Goal: Information Seeking & Learning: Learn about a topic

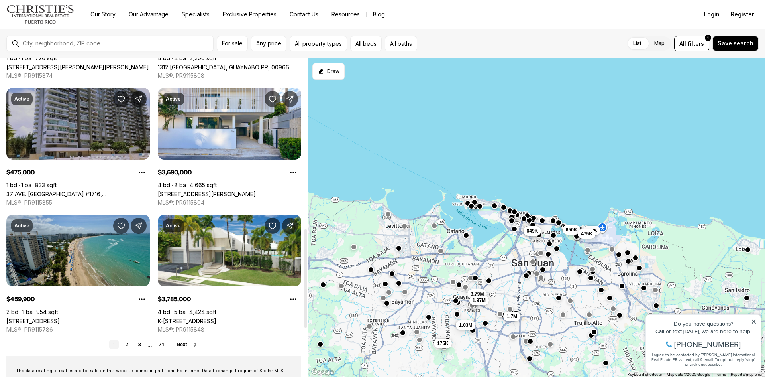
scroll to position [558, 0]
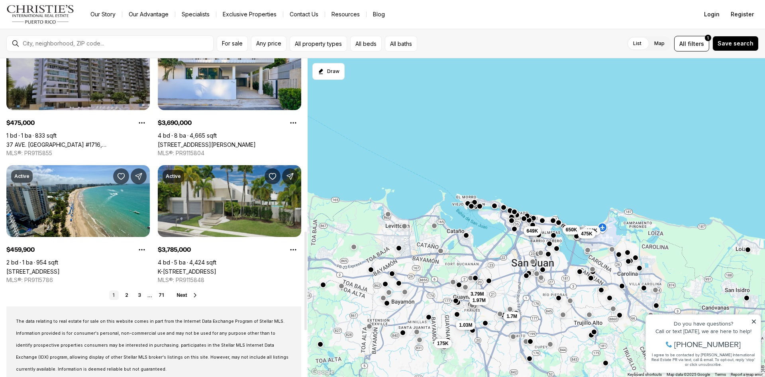
click at [202, 268] on link "K-8 TERRACE ST., GARDEN HILLS, GUAYNABO PR, 00966" at bounding box center [187, 271] width 59 height 7
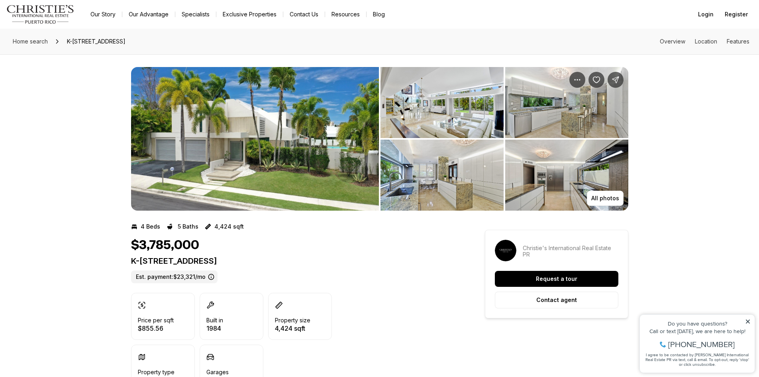
click at [200, 158] on img "View image gallery" at bounding box center [255, 138] width 248 height 143
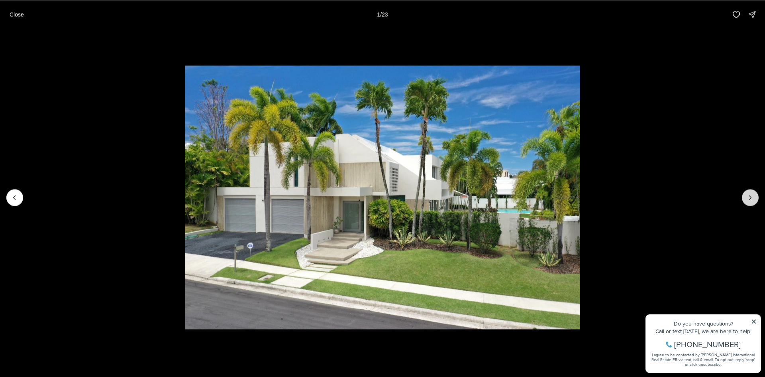
click at [751, 195] on icon "Next slide" at bounding box center [751, 197] width 8 height 8
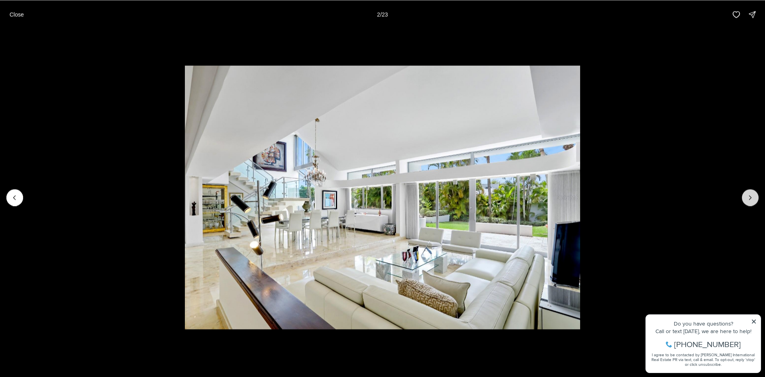
click at [751, 195] on icon "Next slide" at bounding box center [751, 197] width 8 height 8
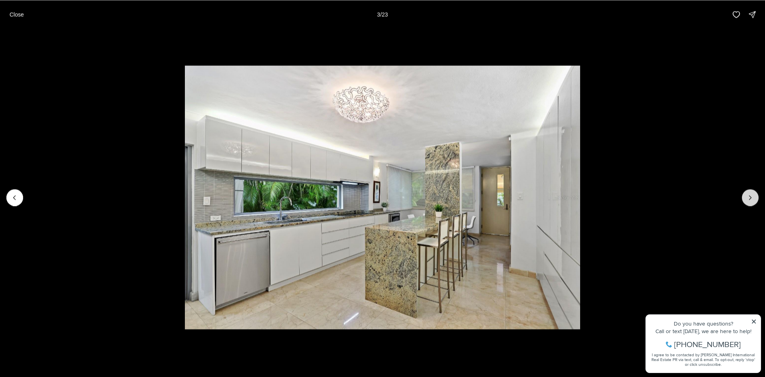
click at [751, 195] on icon "Next slide" at bounding box center [751, 197] width 8 height 8
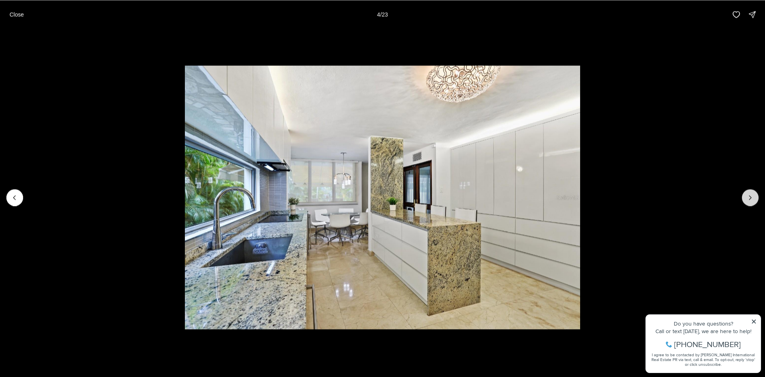
click at [751, 195] on icon "Next slide" at bounding box center [751, 197] width 8 height 8
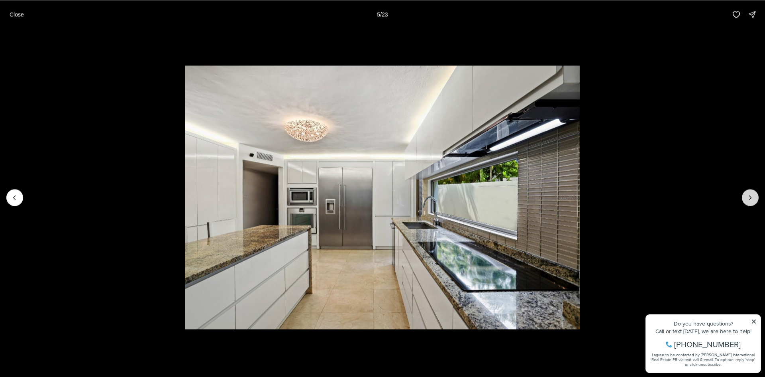
click at [751, 195] on icon "Next slide" at bounding box center [751, 197] width 8 height 8
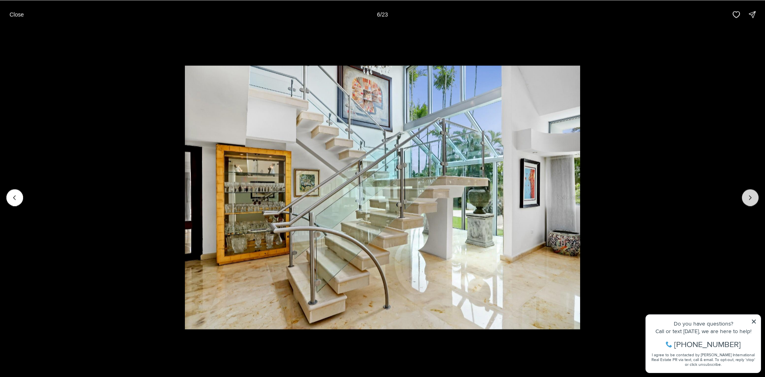
click at [751, 195] on icon "Next slide" at bounding box center [751, 197] width 8 height 8
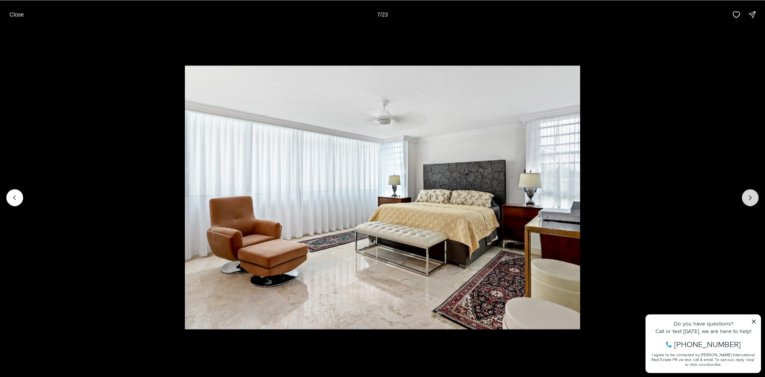
click at [751, 195] on icon "Next slide" at bounding box center [751, 197] width 8 height 8
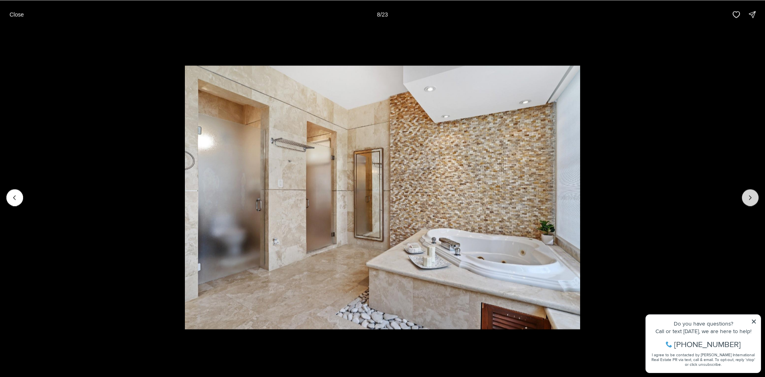
click at [751, 195] on icon "Next slide" at bounding box center [751, 197] width 8 height 8
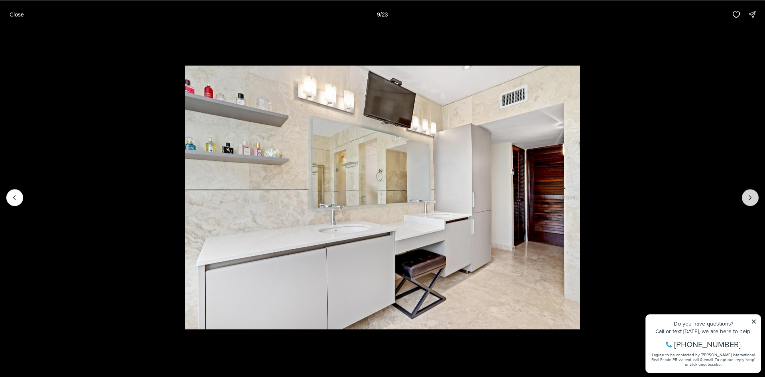
click at [751, 195] on icon "Next slide" at bounding box center [751, 197] width 8 height 8
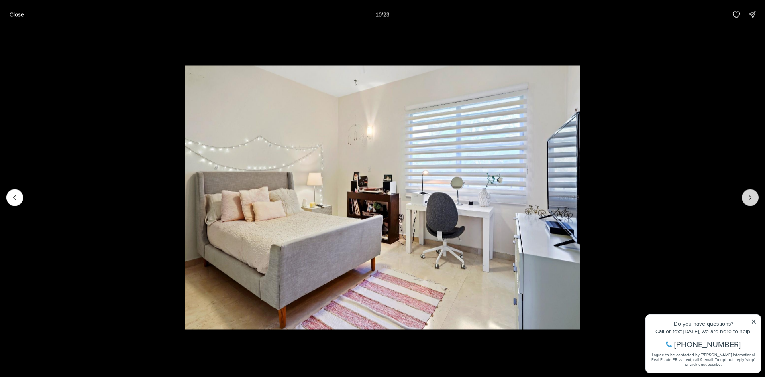
click at [751, 195] on icon "Next slide" at bounding box center [751, 197] width 8 height 8
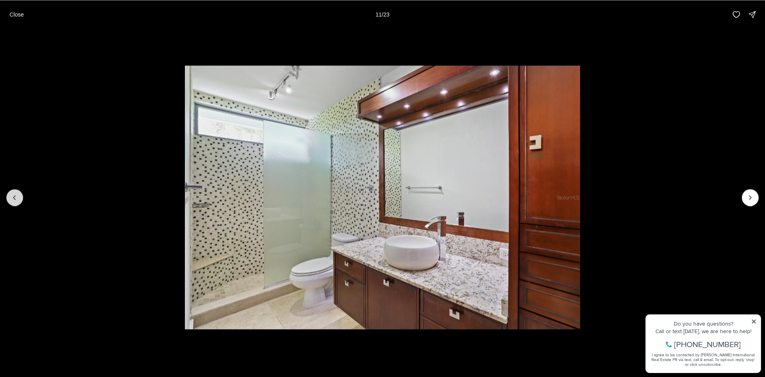
click at [21, 195] on button "Previous slide" at bounding box center [14, 197] width 17 height 17
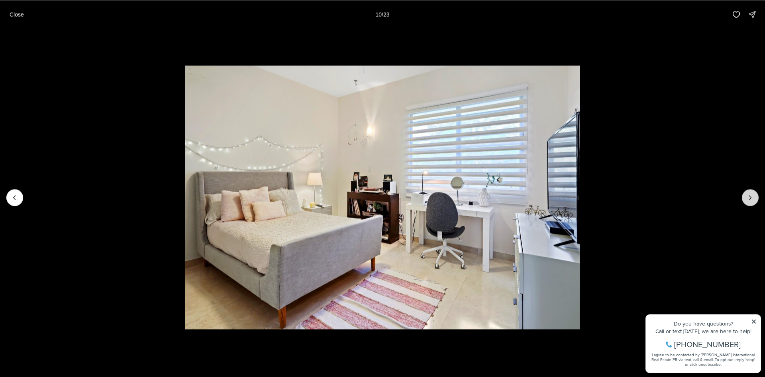
click at [755, 198] on button "Next slide" at bounding box center [750, 197] width 17 height 17
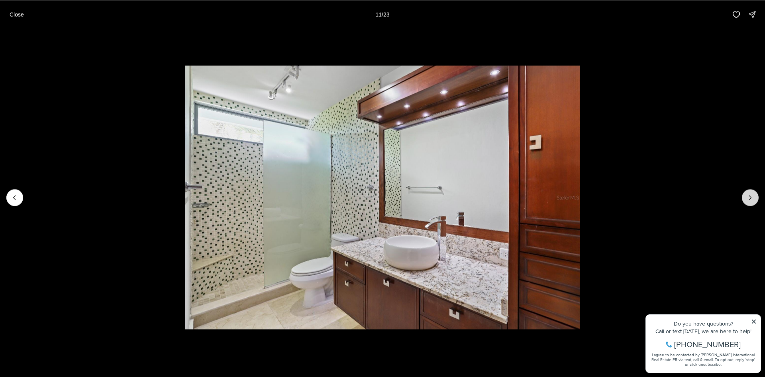
click at [755, 198] on button "Next slide" at bounding box center [750, 197] width 17 height 17
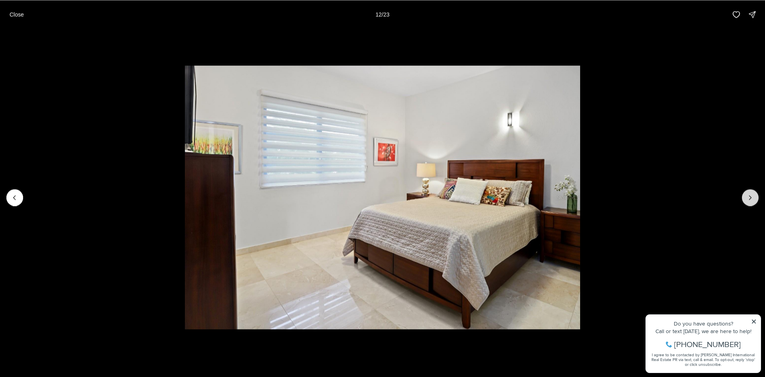
click at [755, 198] on button "Next slide" at bounding box center [750, 197] width 17 height 17
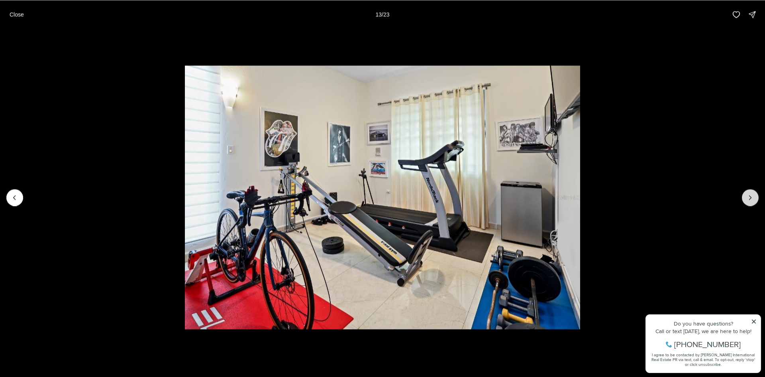
click at [755, 198] on button "Next slide" at bounding box center [750, 197] width 17 height 17
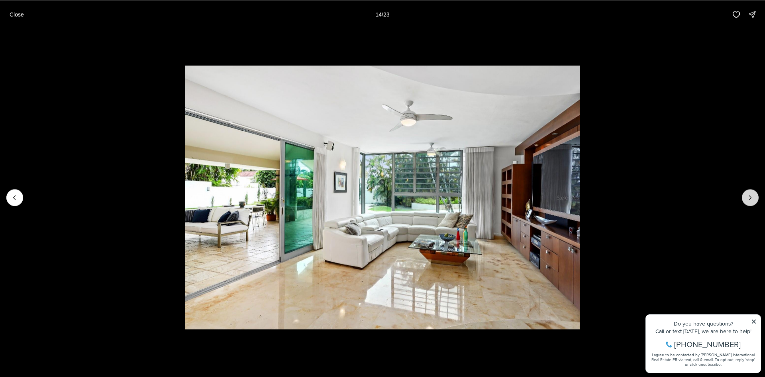
click at [755, 198] on button "Next slide" at bounding box center [750, 197] width 17 height 17
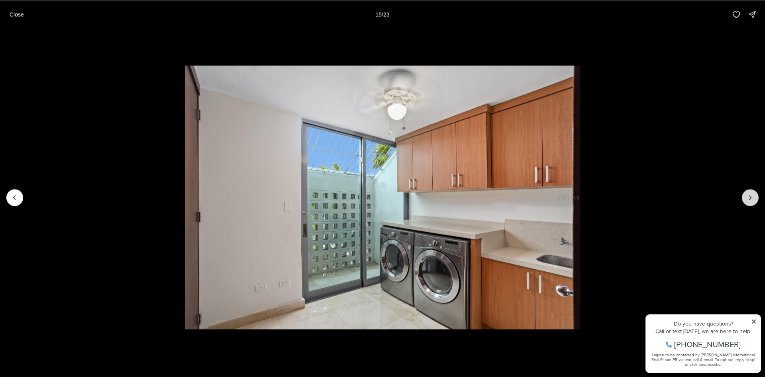
click at [755, 198] on button "Next slide" at bounding box center [750, 197] width 17 height 17
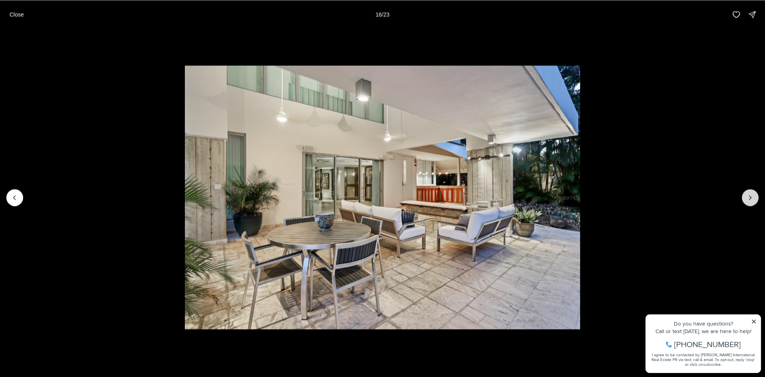
click at [755, 198] on button "Next slide" at bounding box center [750, 197] width 17 height 17
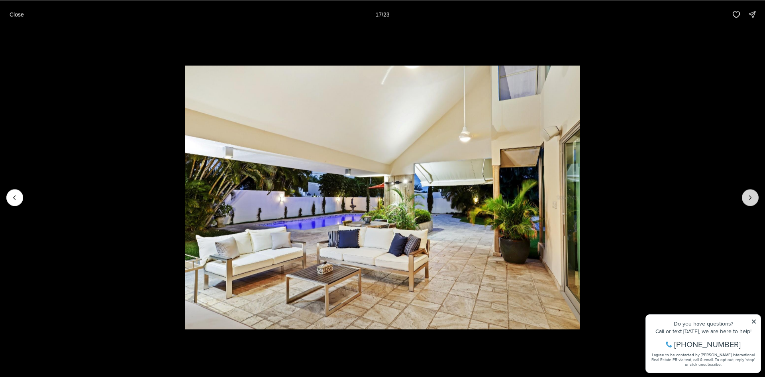
click at [755, 198] on button "Next slide" at bounding box center [750, 197] width 17 height 17
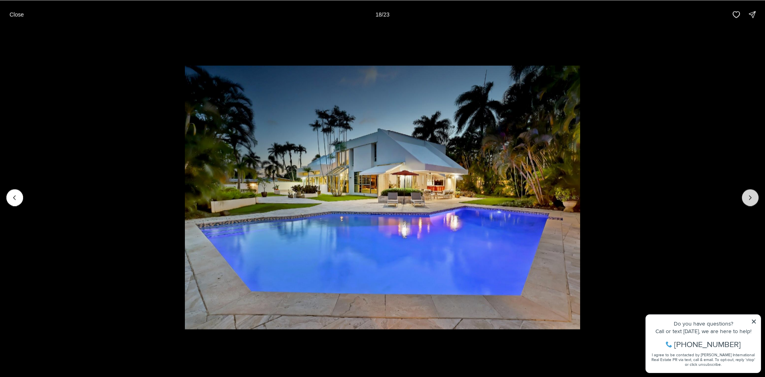
click at [755, 198] on button "Next slide" at bounding box center [750, 197] width 17 height 17
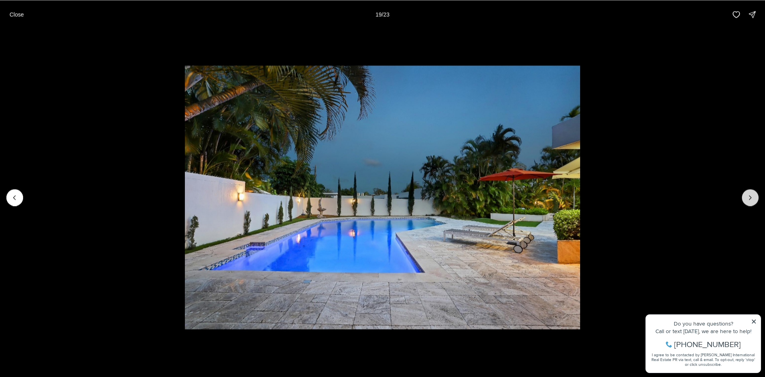
click at [755, 198] on button "Next slide" at bounding box center [750, 197] width 17 height 17
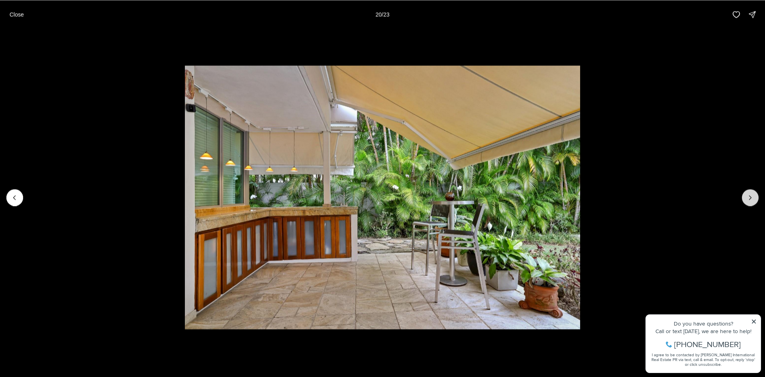
click at [755, 198] on button "Next slide" at bounding box center [750, 197] width 17 height 17
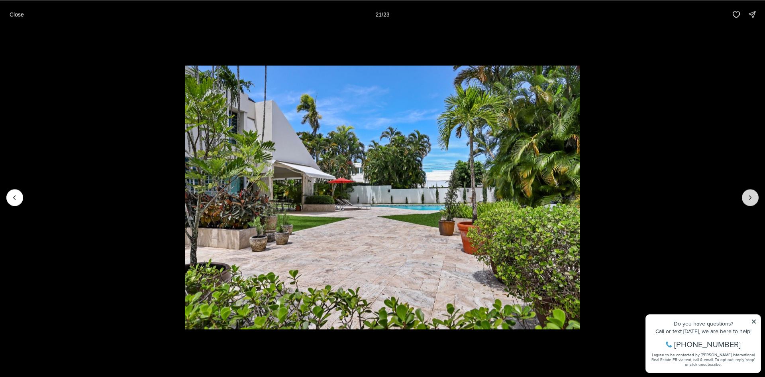
click at [755, 198] on button "Next slide" at bounding box center [750, 197] width 17 height 17
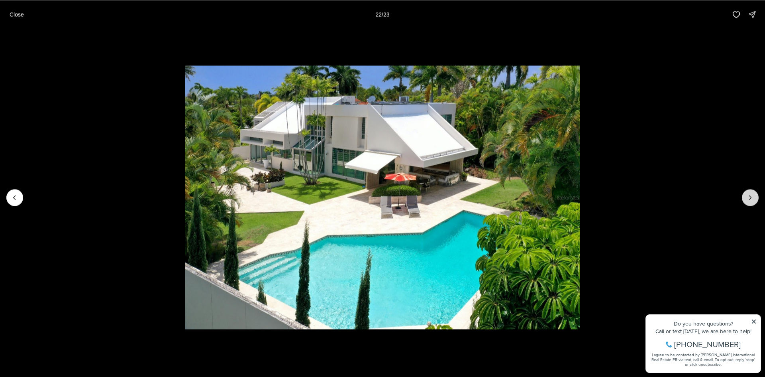
click at [755, 198] on button "Next slide" at bounding box center [750, 197] width 17 height 17
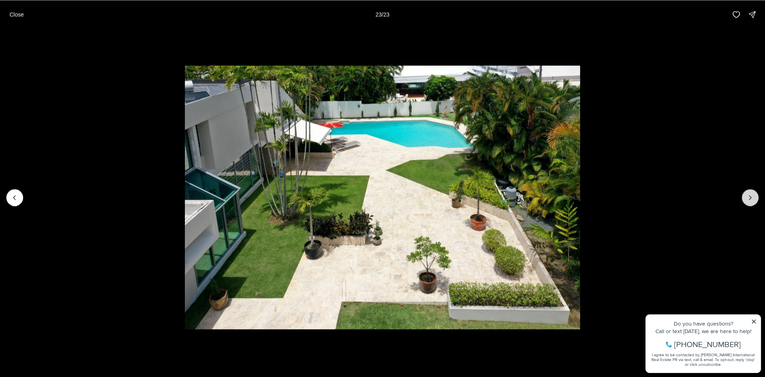
click at [755, 198] on div at bounding box center [750, 197] width 17 height 17
click at [751, 196] on div at bounding box center [750, 197] width 17 height 17
click at [19, 13] on p "Close" at bounding box center [17, 14] width 14 height 6
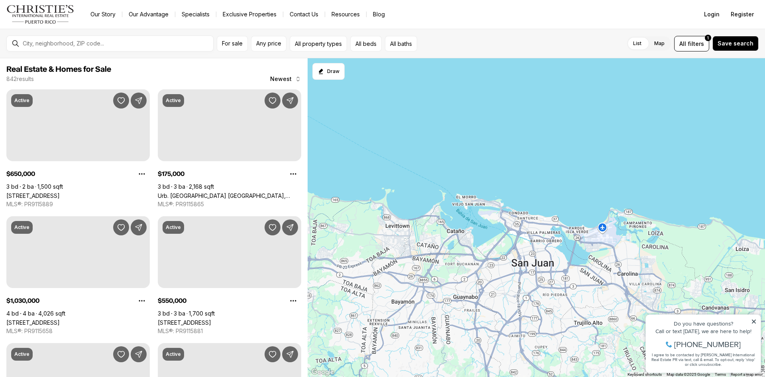
scroll to position [558, 0]
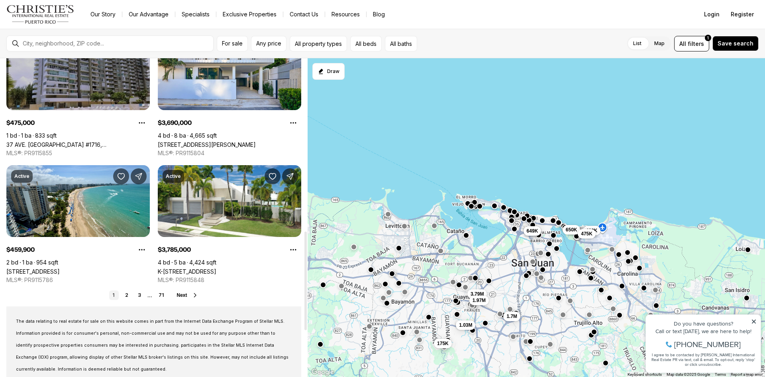
click at [186, 297] on span "Next" at bounding box center [182, 295] width 10 height 6
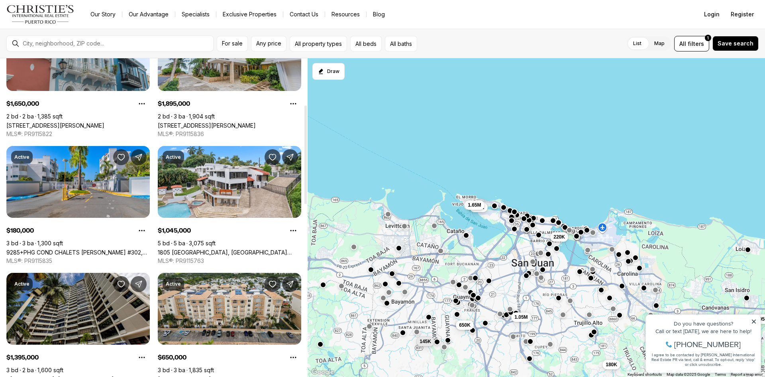
scroll to position [199, 0]
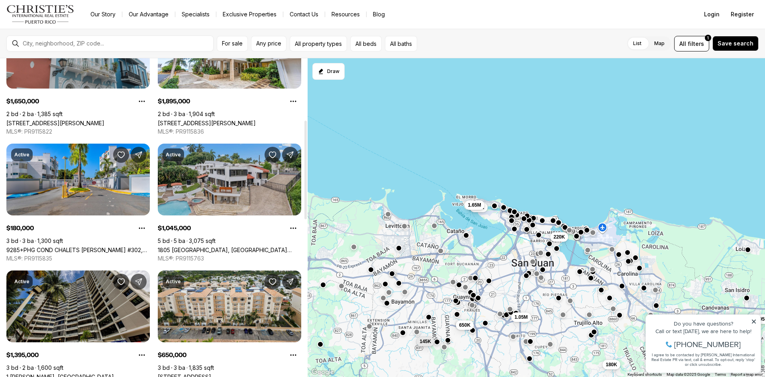
click at [195, 246] on link "1805 [GEOGRAPHIC_DATA], [GEOGRAPHIC_DATA][PERSON_NAME], 00927" at bounding box center [229, 249] width 143 height 7
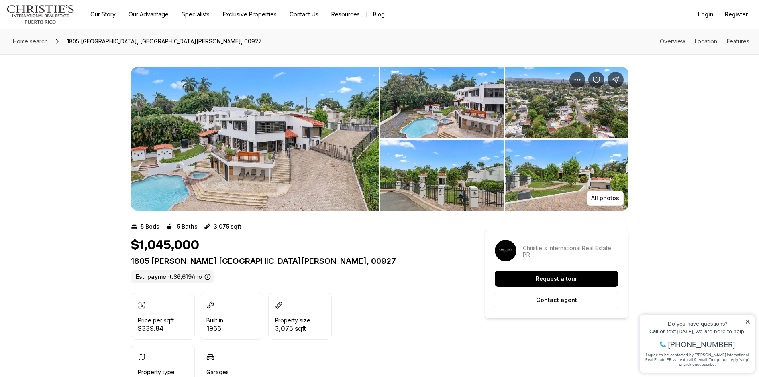
click at [240, 144] on img "View image gallery" at bounding box center [255, 138] width 248 height 143
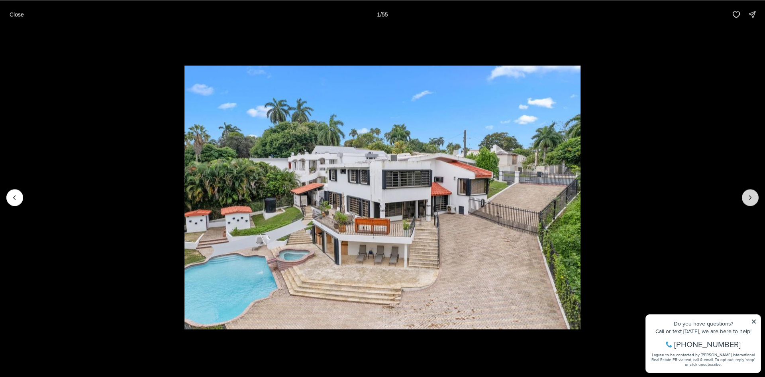
click at [756, 198] on button "Next slide" at bounding box center [750, 197] width 17 height 17
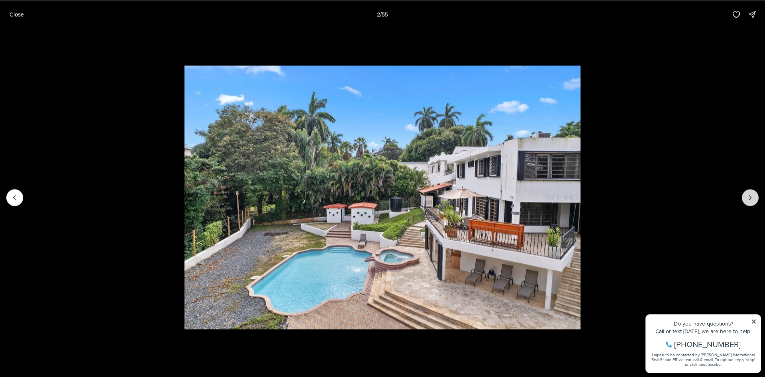
click at [756, 198] on button "Next slide" at bounding box center [750, 197] width 17 height 17
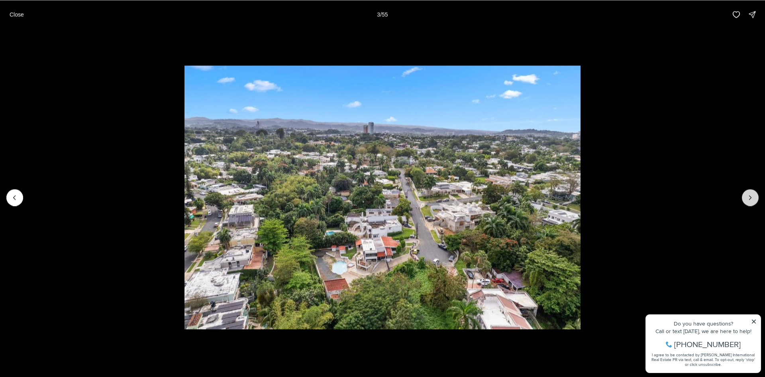
click at [756, 198] on button "Next slide" at bounding box center [750, 197] width 17 height 17
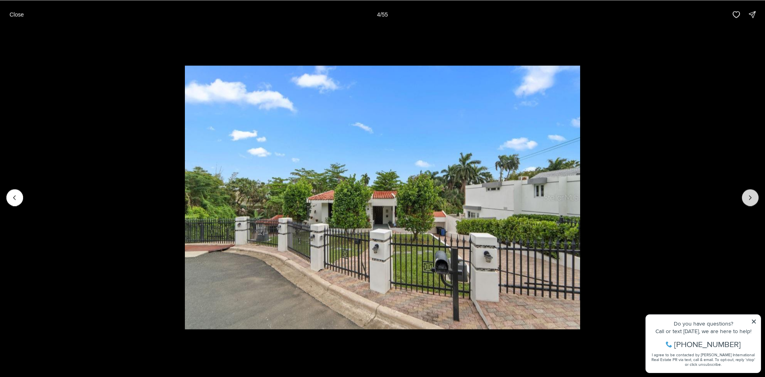
click at [756, 198] on button "Next slide" at bounding box center [750, 197] width 17 height 17
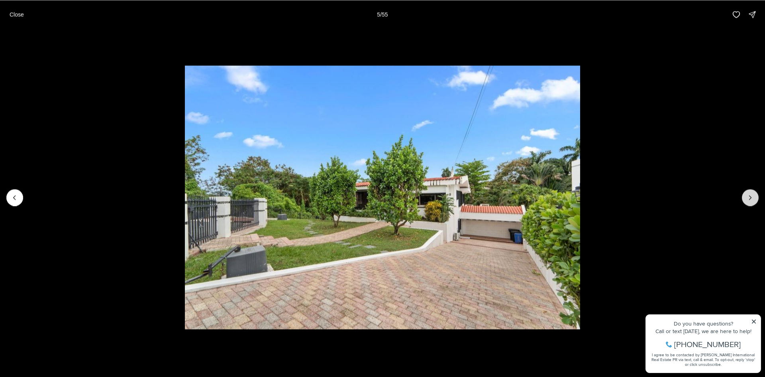
click at [756, 198] on button "Next slide" at bounding box center [750, 197] width 17 height 17
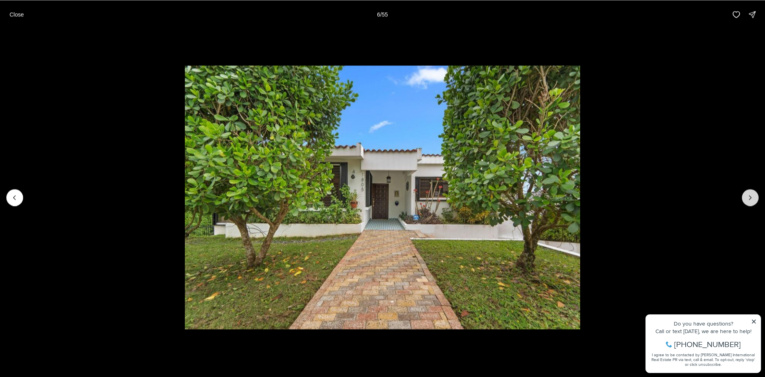
click at [756, 198] on button "Next slide" at bounding box center [750, 197] width 17 height 17
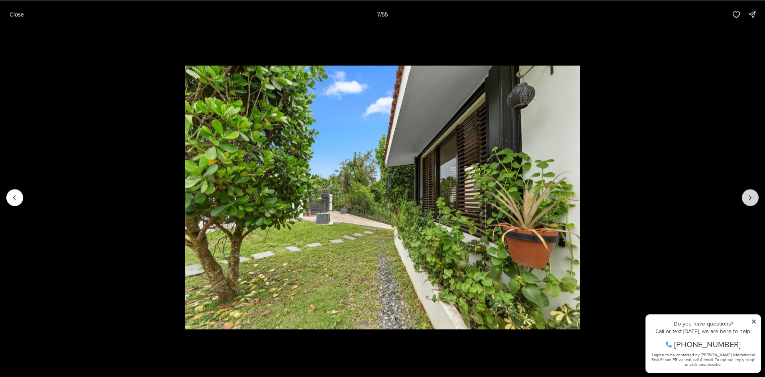
click at [756, 198] on button "Next slide" at bounding box center [750, 197] width 17 height 17
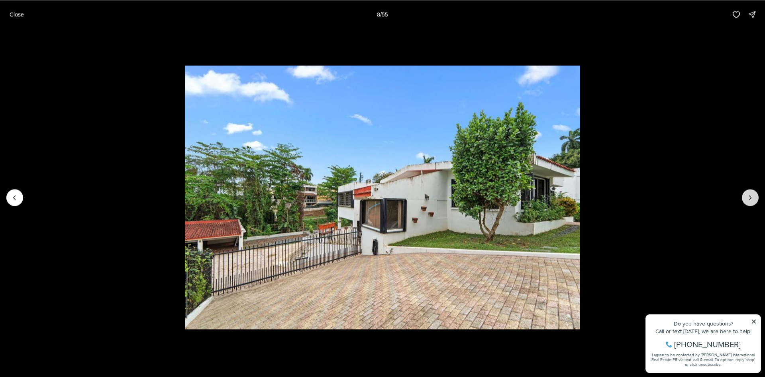
click at [756, 198] on button "Next slide" at bounding box center [750, 197] width 17 height 17
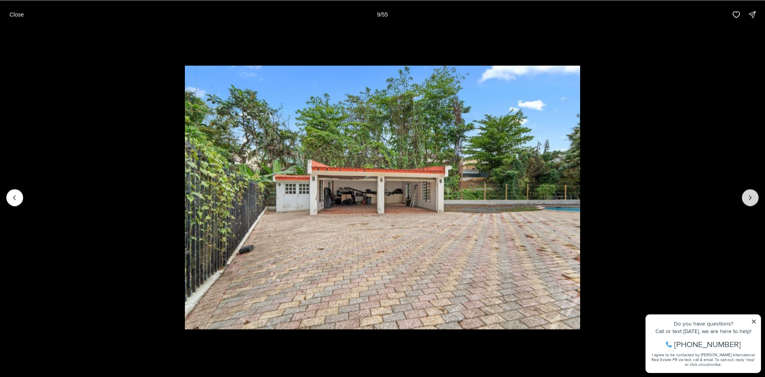
click at [756, 198] on button "Next slide" at bounding box center [750, 197] width 17 height 17
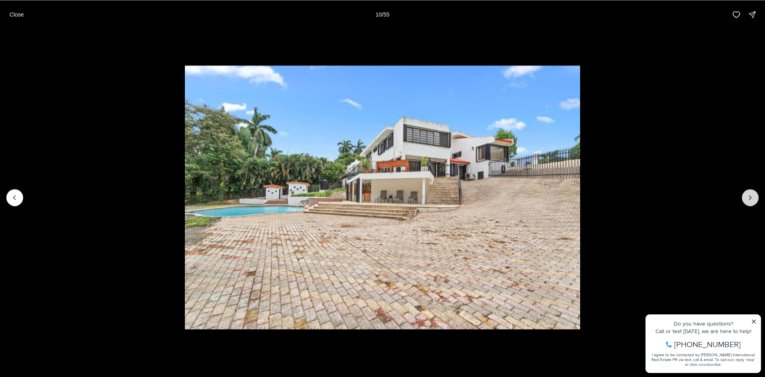
click at [756, 198] on button "Next slide" at bounding box center [750, 197] width 17 height 17
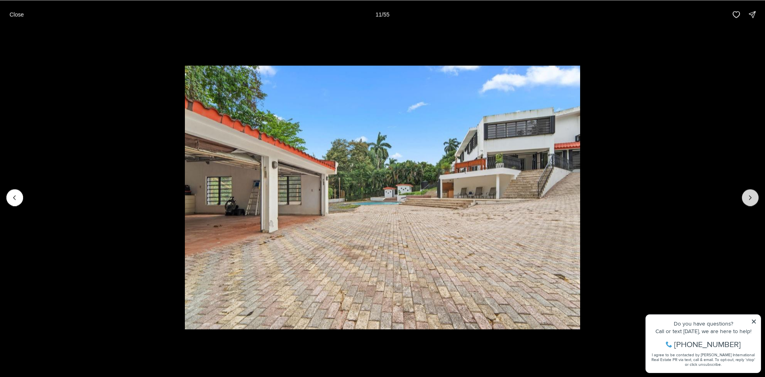
click at [756, 198] on button "Next slide" at bounding box center [750, 197] width 17 height 17
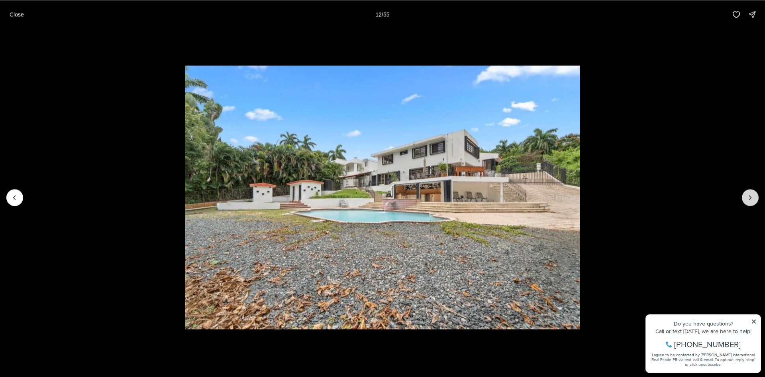
click at [756, 198] on button "Next slide" at bounding box center [750, 197] width 17 height 17
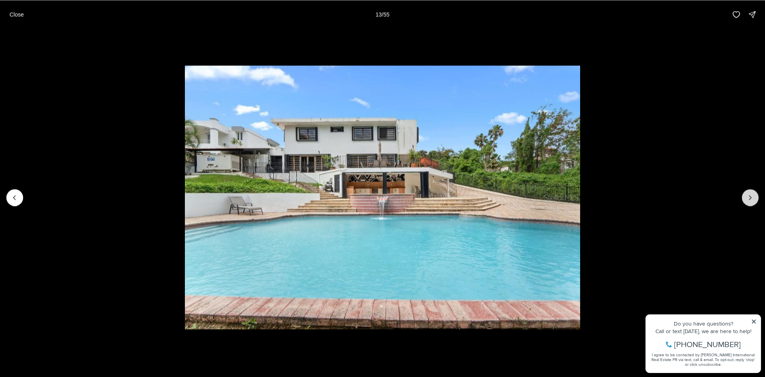
click at [756, 198] on button "Next slide" at bounding box center [750, 197] width 17 height 17
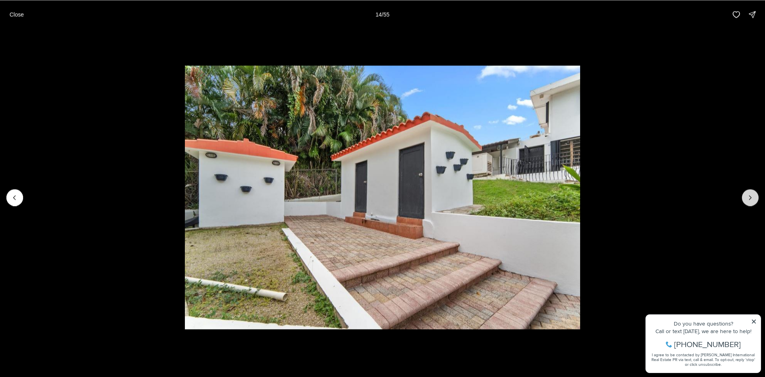
click at [756, 198] on button "Next slide" at bounding box center [750, 197] width 17 height 17
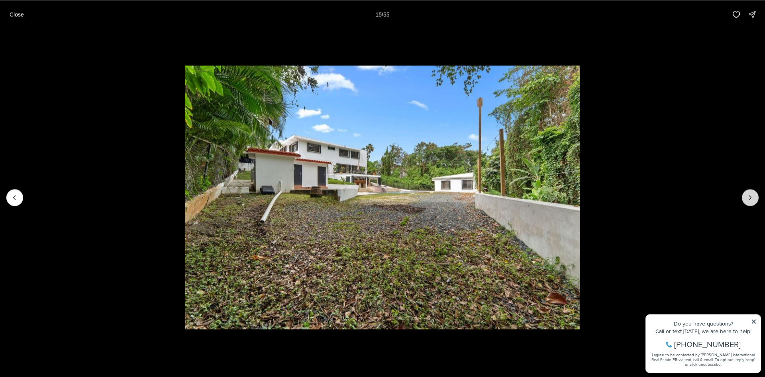
click at [756, 198] on button "Next slide" at bounding box center [750, 197] width 17 height 17
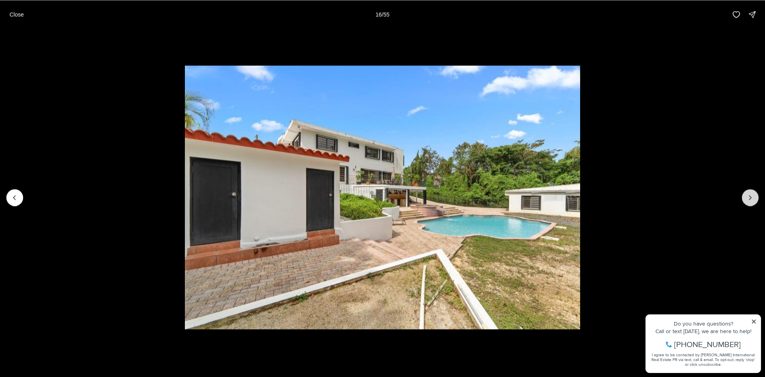
click at [756, 198] on button "Next slide" at bounding box center [750, 197] width 17 height 17
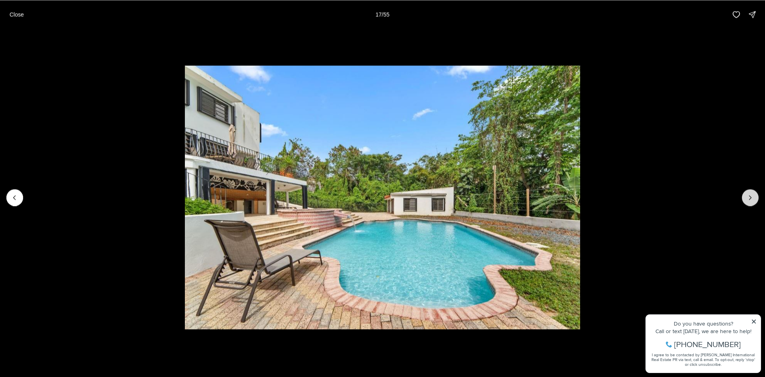
click at [756, 198] on button "Next slide" at bounding box center [750, 197] width 17 height 17
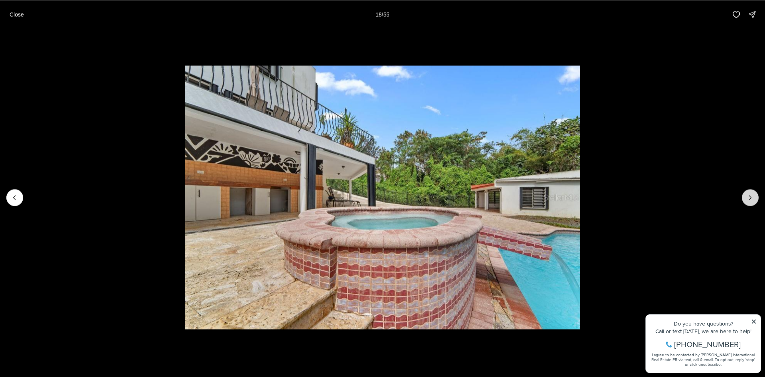
click at [756, 198] on button "Next slide" at bounding box center [750, 197] width 17 height 17
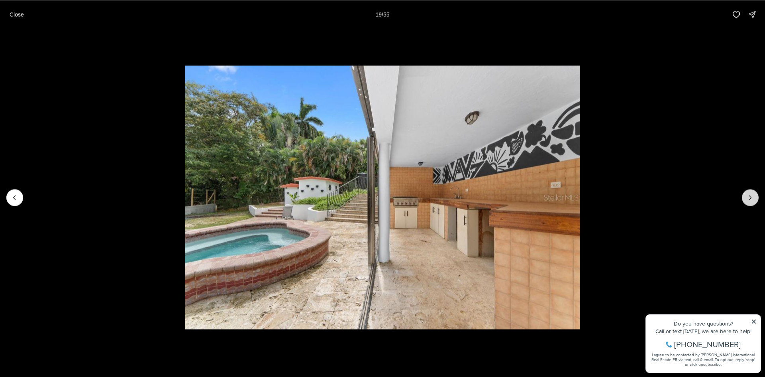
click at [756, 198] on button "Next slide" at bounding box center [750, 197] width 17 height 17
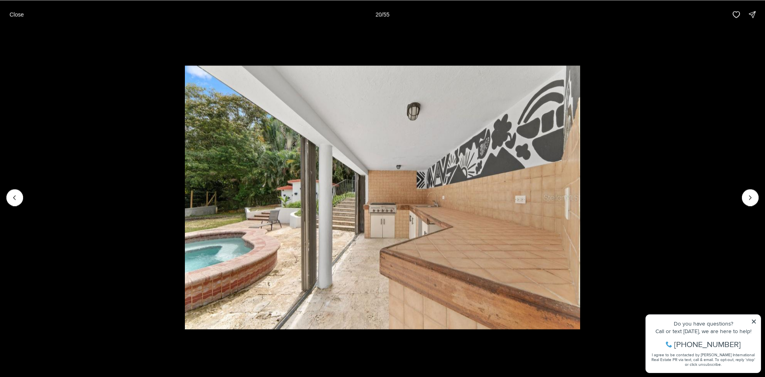
click at [10, 14] on p "Close" at bounding box center [17, 14] width 14 height 6
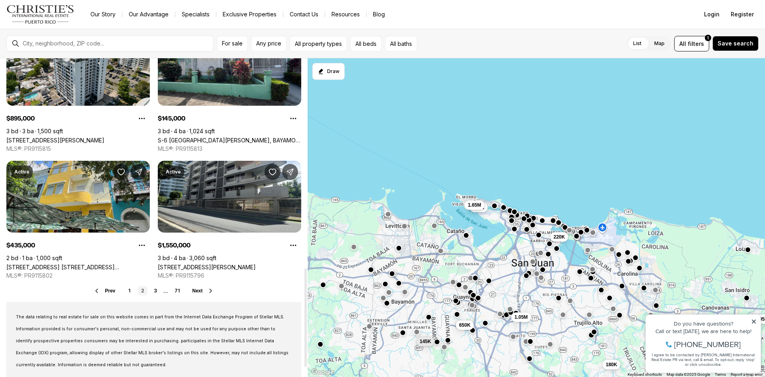
scroll to position [678, 0]
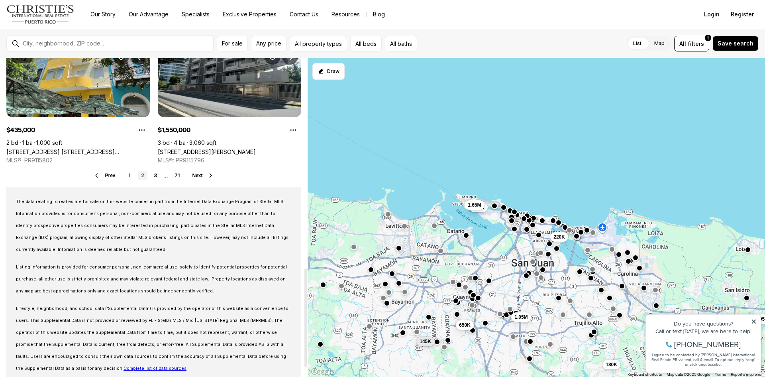
click at [203, 174] on button "Next" at bounding box center [204, 175] width 22 height 6
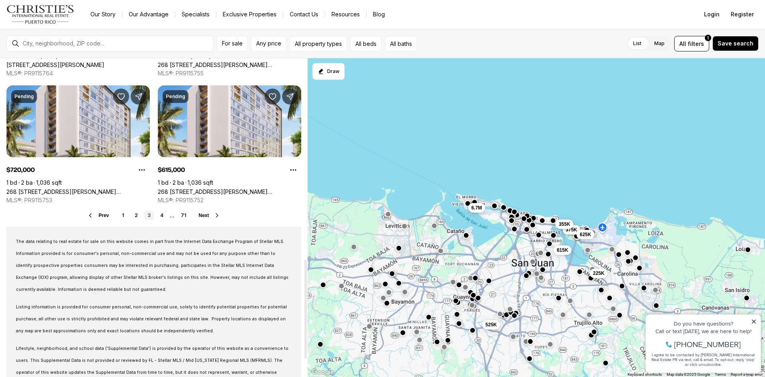
scroll to position [707, 0]
